Goal: Find contact information: Find contact information

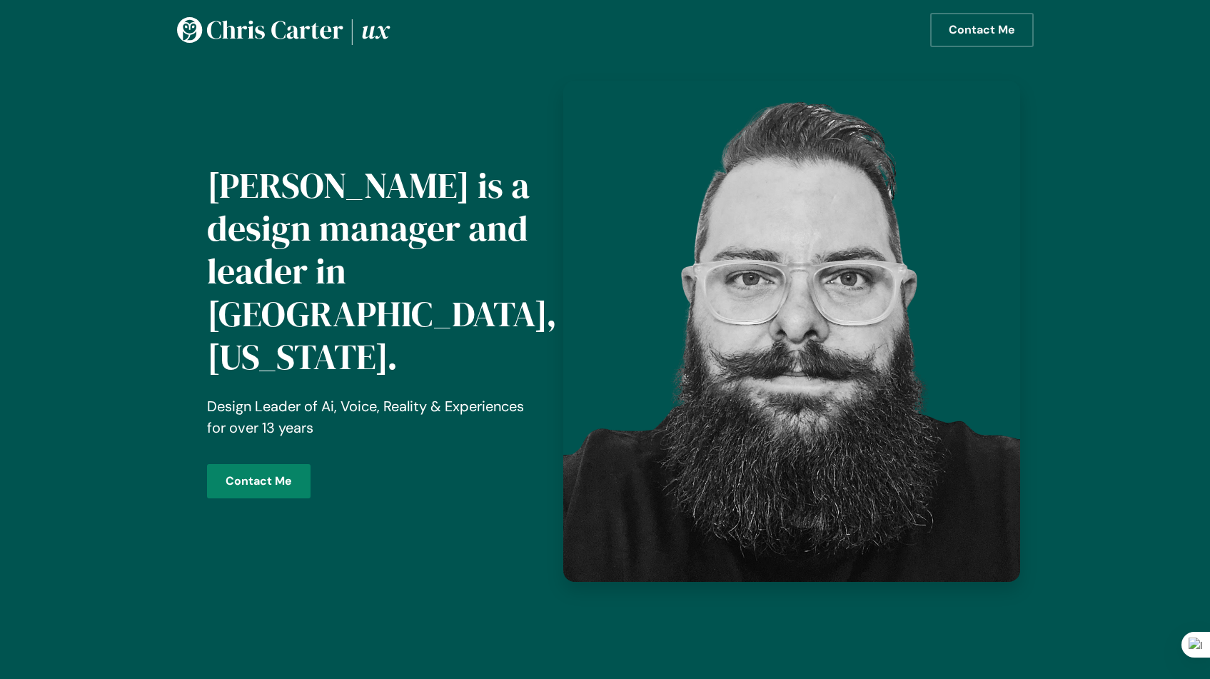
scroll to position [88, 0]
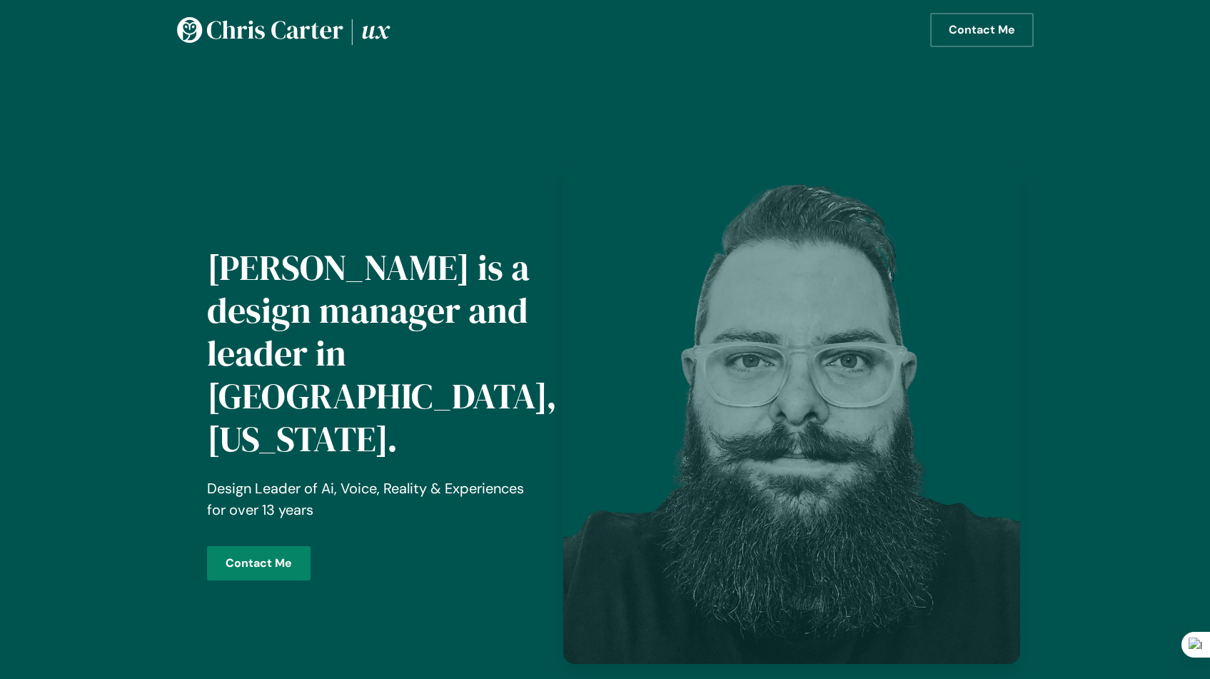
scroll to position [88, 0]
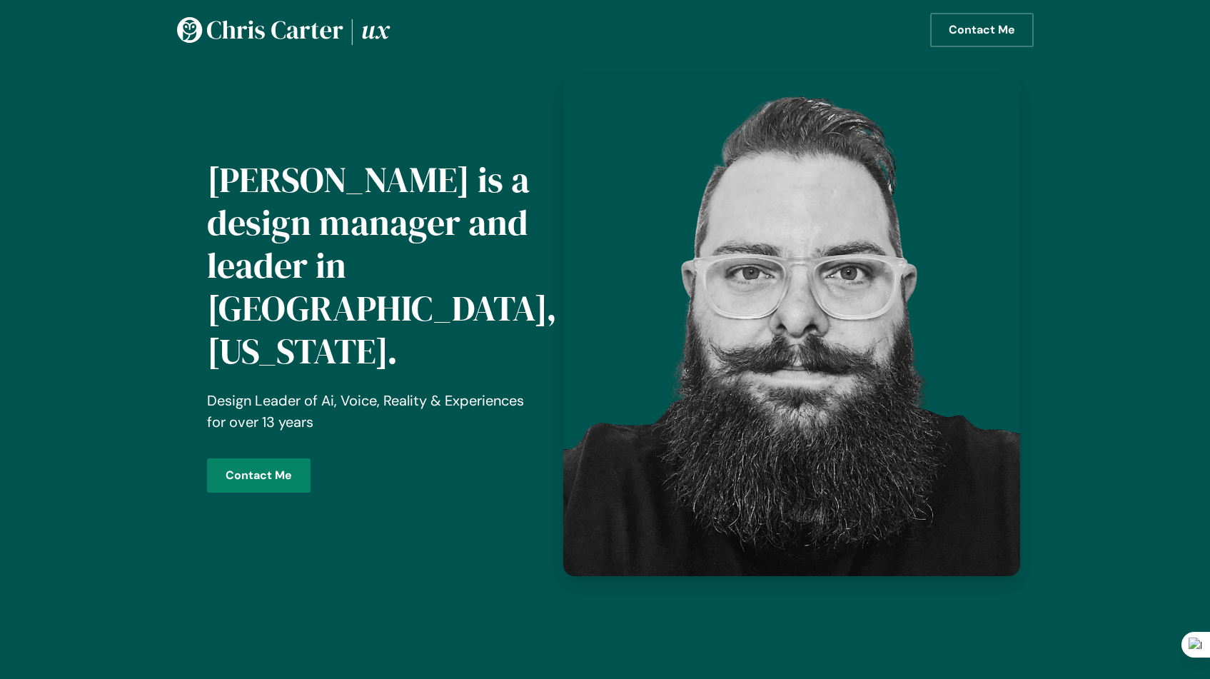
click at [1141, 148] on div "Chris Carter is a design manager and leader in Austin, Texas. Design Leader of …" at bounding box center [605, 325] width 1210 height 707
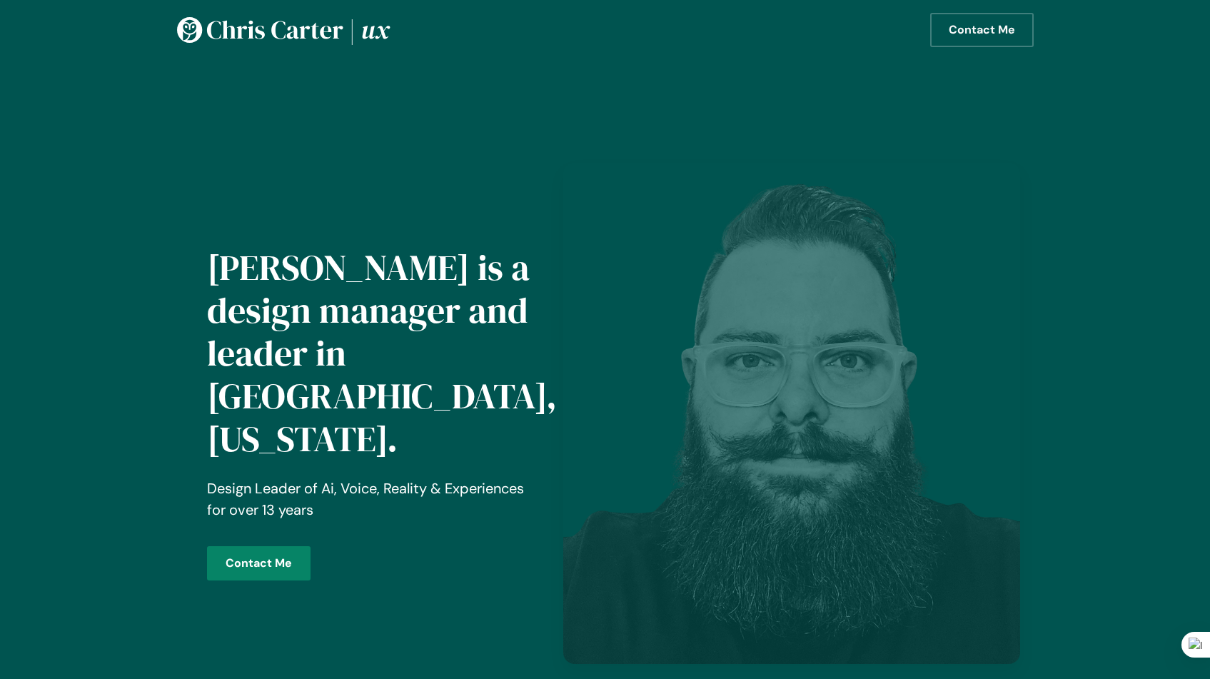
scroll to position [88, 0]
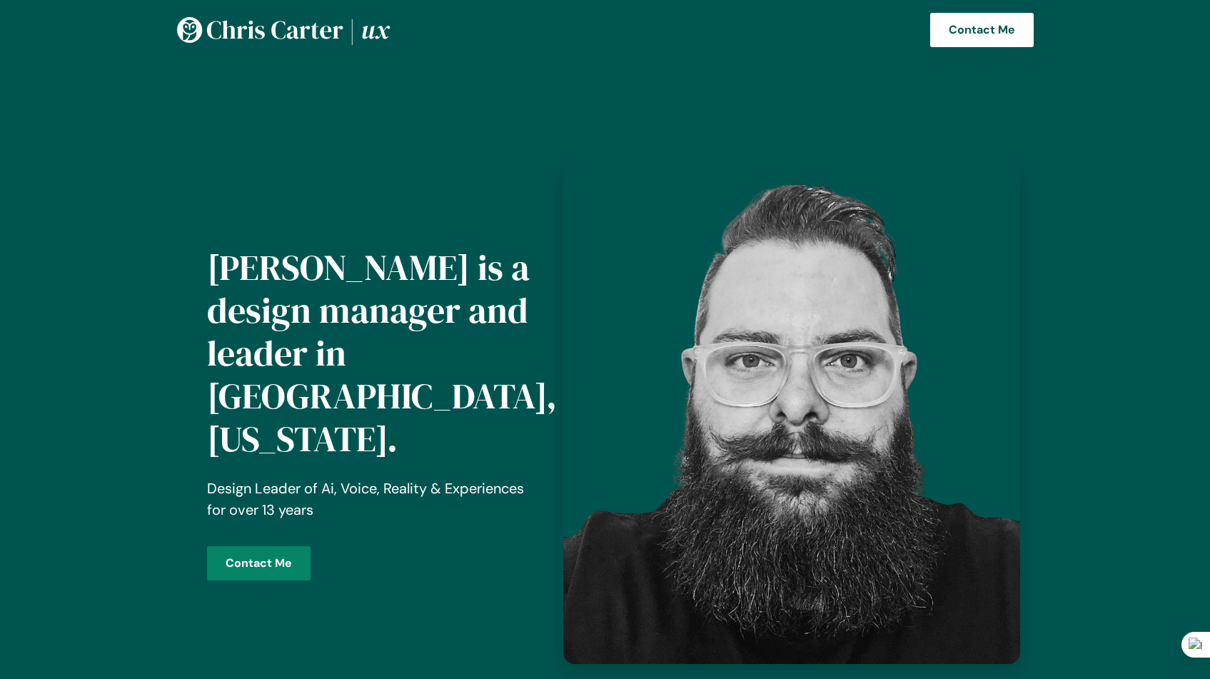
click at [977, 20] on link "Contact Me" at bounding box center [983, 30] width 104 height 34
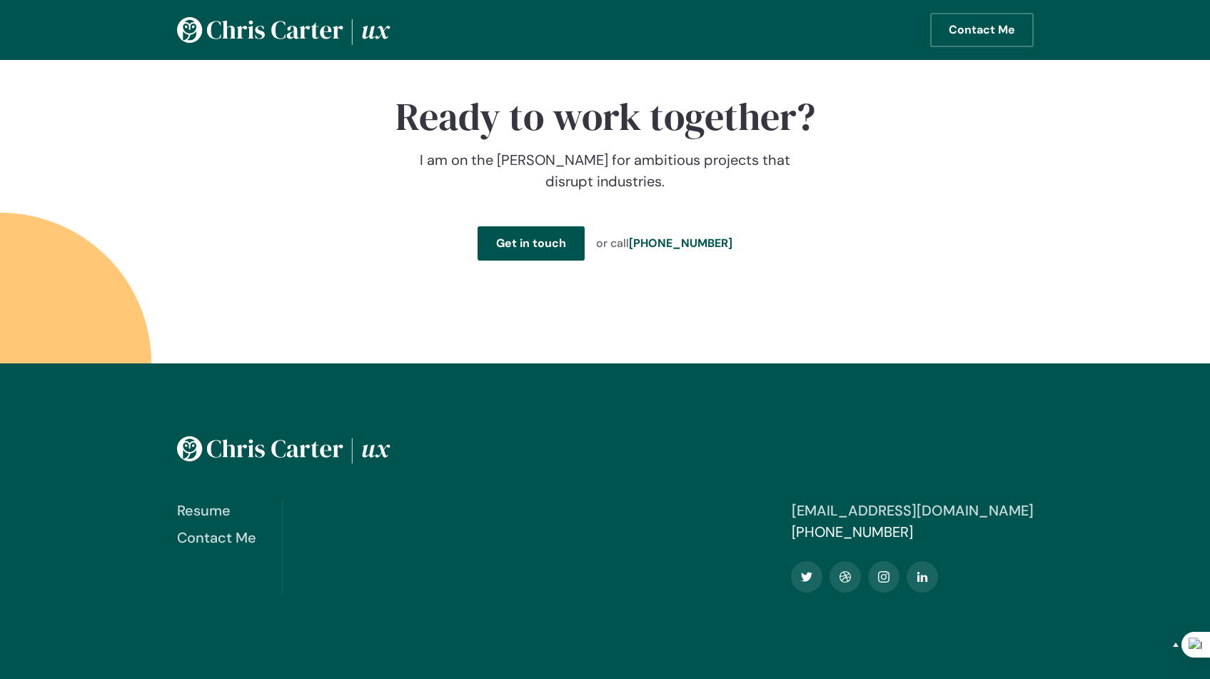
scroll to position [2301, 0]
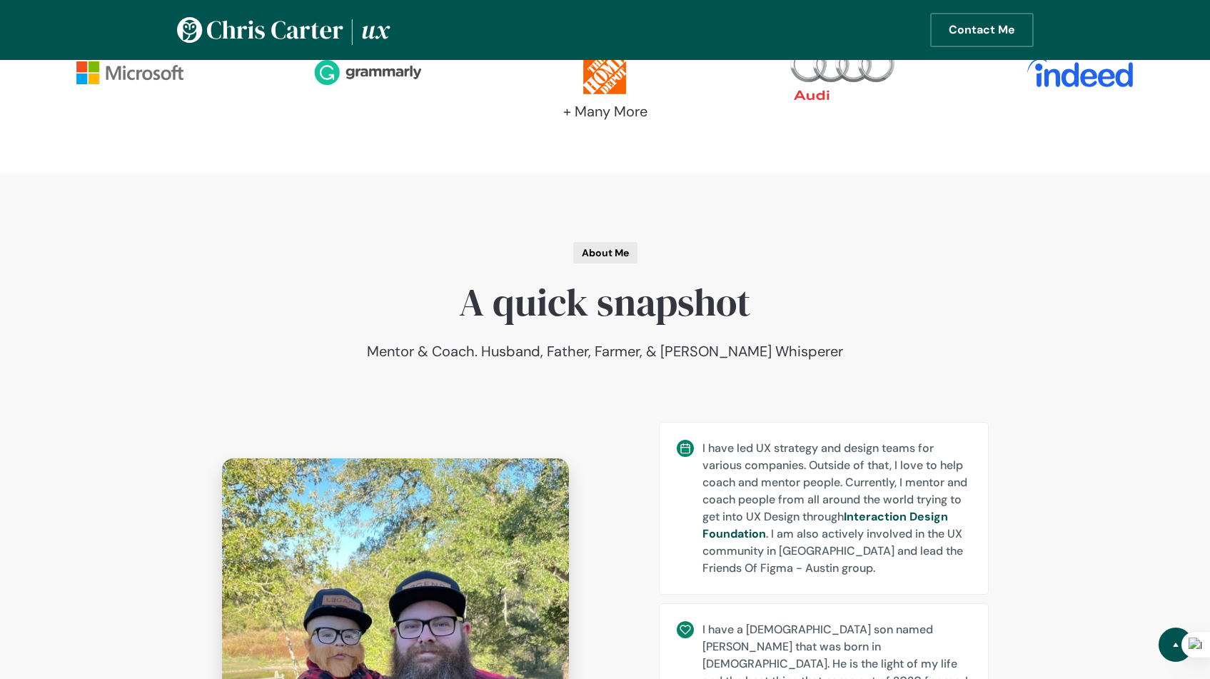
scroll to position [0, 0]
